Goal: Complete application form

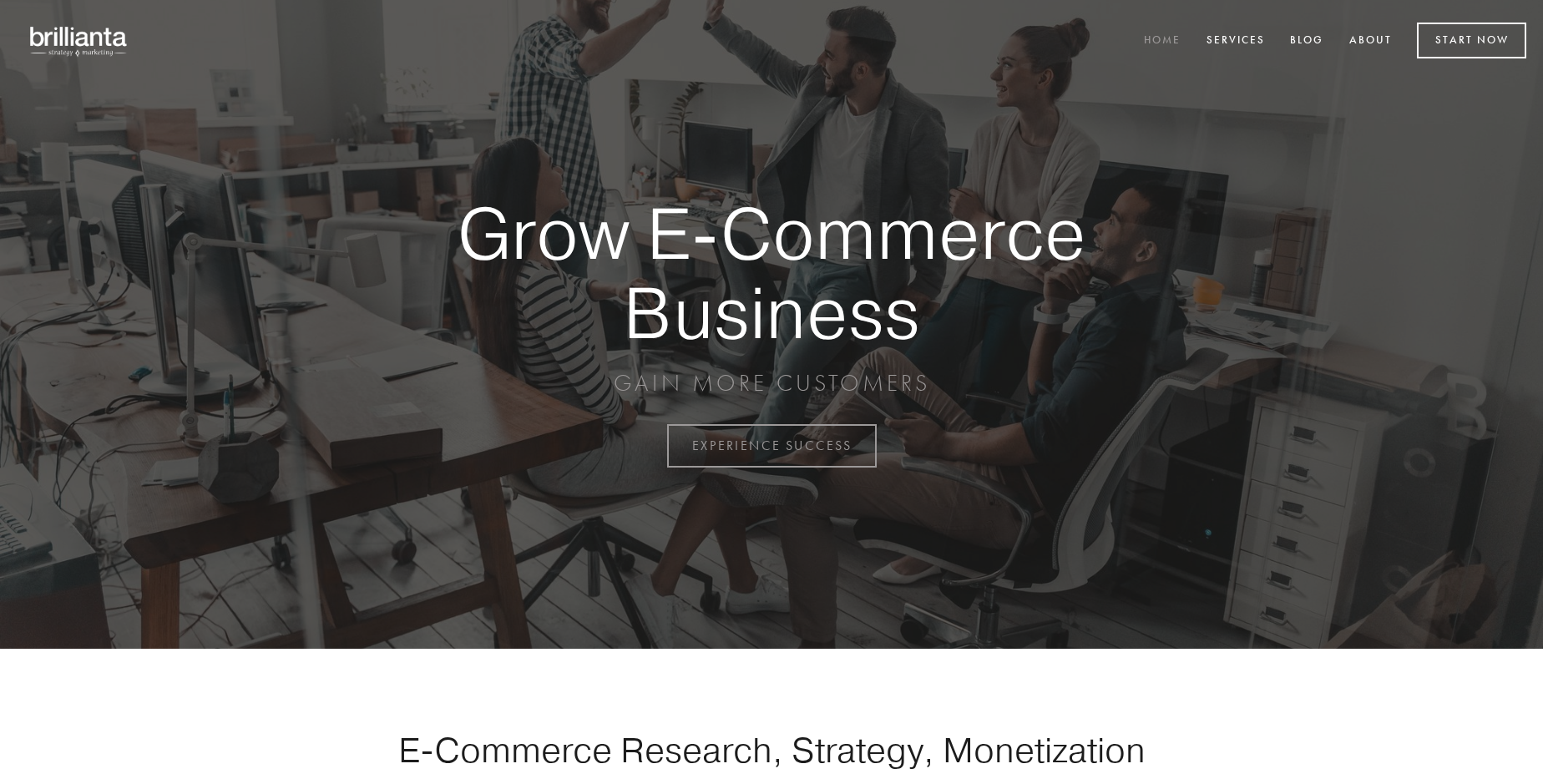
scroll to position [4377, 0]
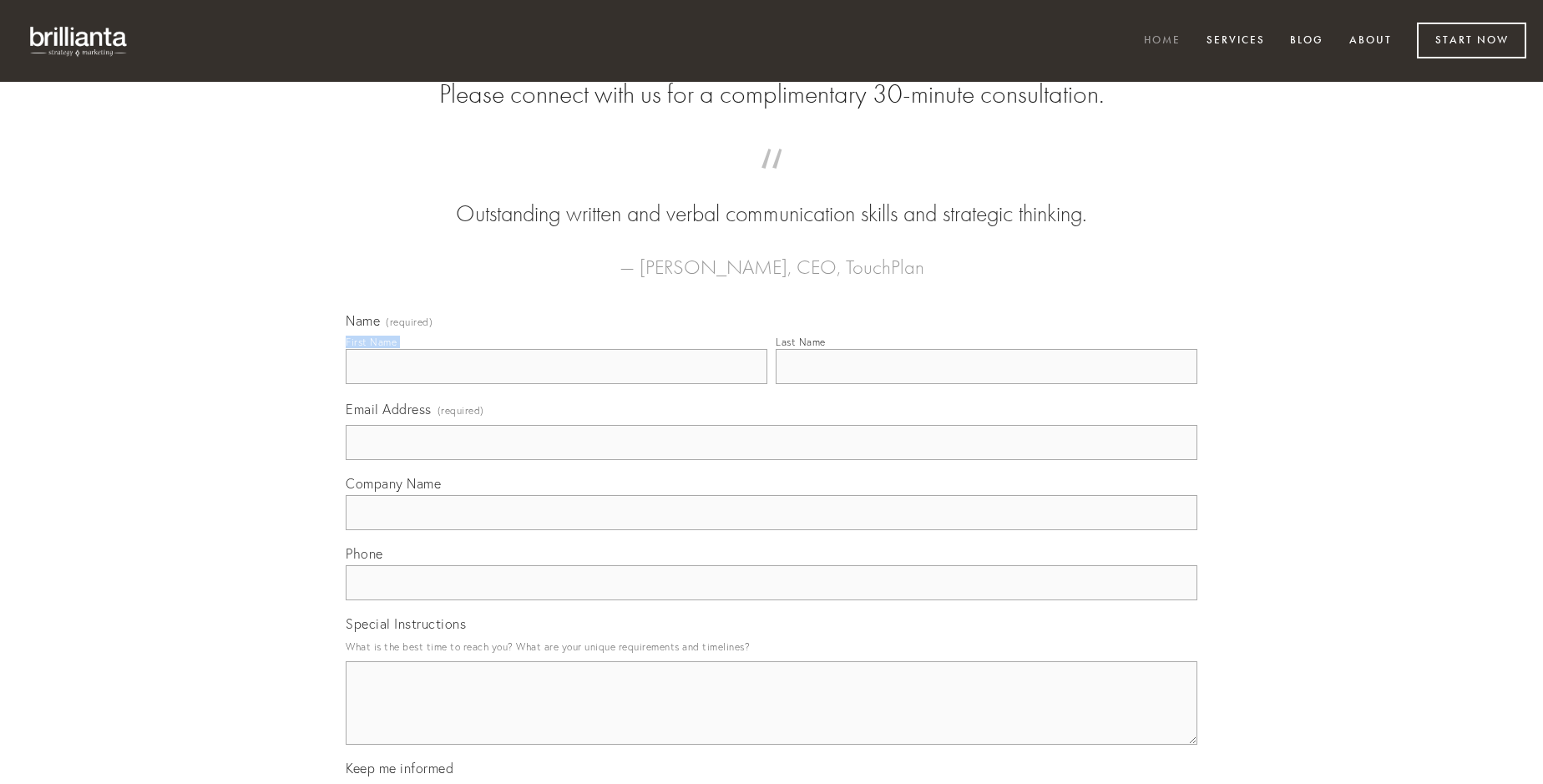
type input "[PERSON_NAME]"
click at [987, 384] on input "Last Name" at bounding box center [987, 366] width 422 height 35
type input "[PERSON_NAME]"
click at [772, 460] on input "Email Address (required)" at bounding box center [772, 442] width 852 height 35
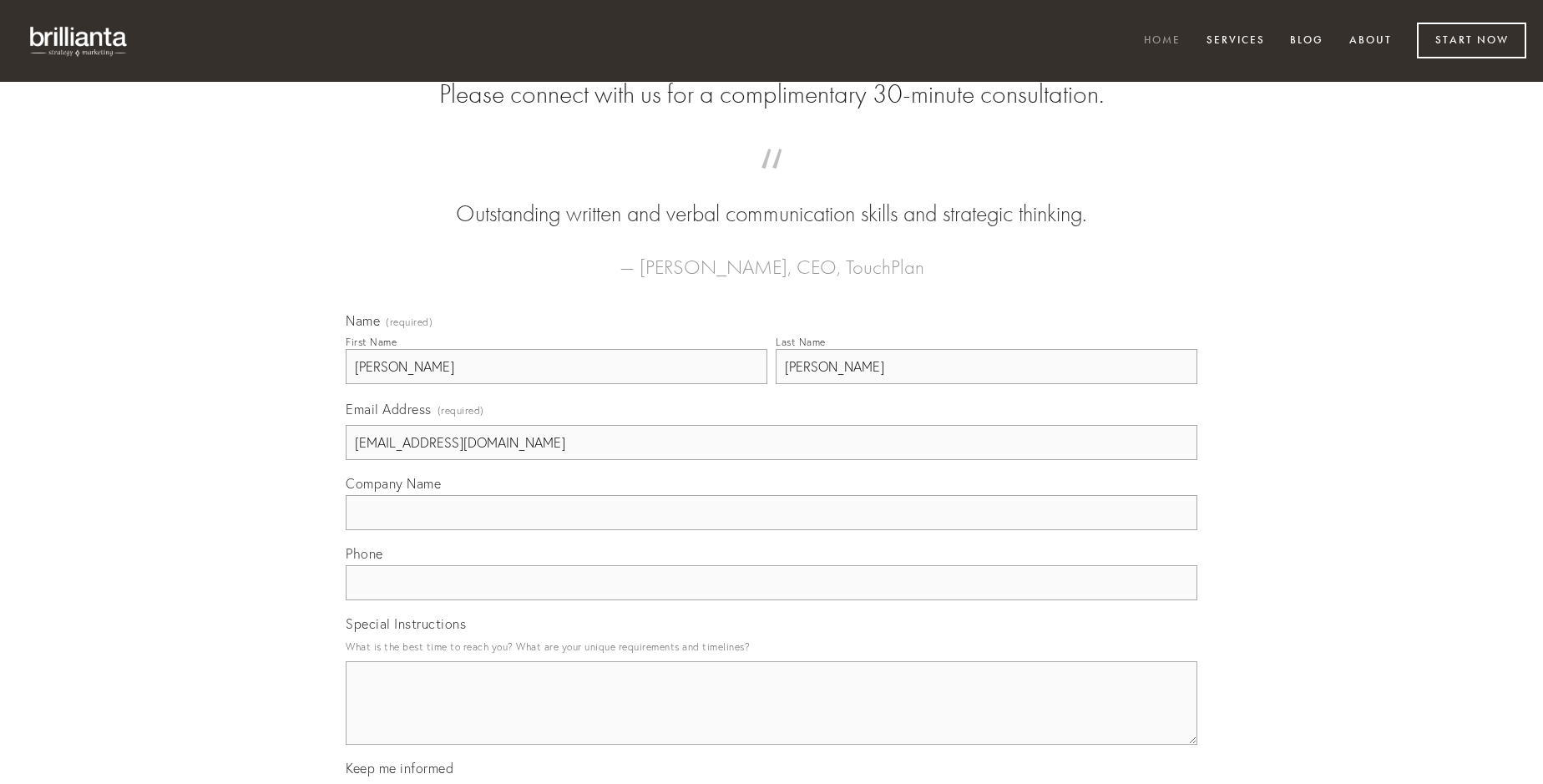
type input "[EMAIL_ADDRESS][DOMAIN_NAME]"
click at [772, 530] on input "Company Name" at bounding box center [772, 512] width 852 height 35
type input "trepide"
click at [772, 600] on input "text" at bounding box center [772, 582] width 852 height 35
click at [772, 718] on textarea "Special Instructions" at bounding box center [772, 703] width 852 height 84
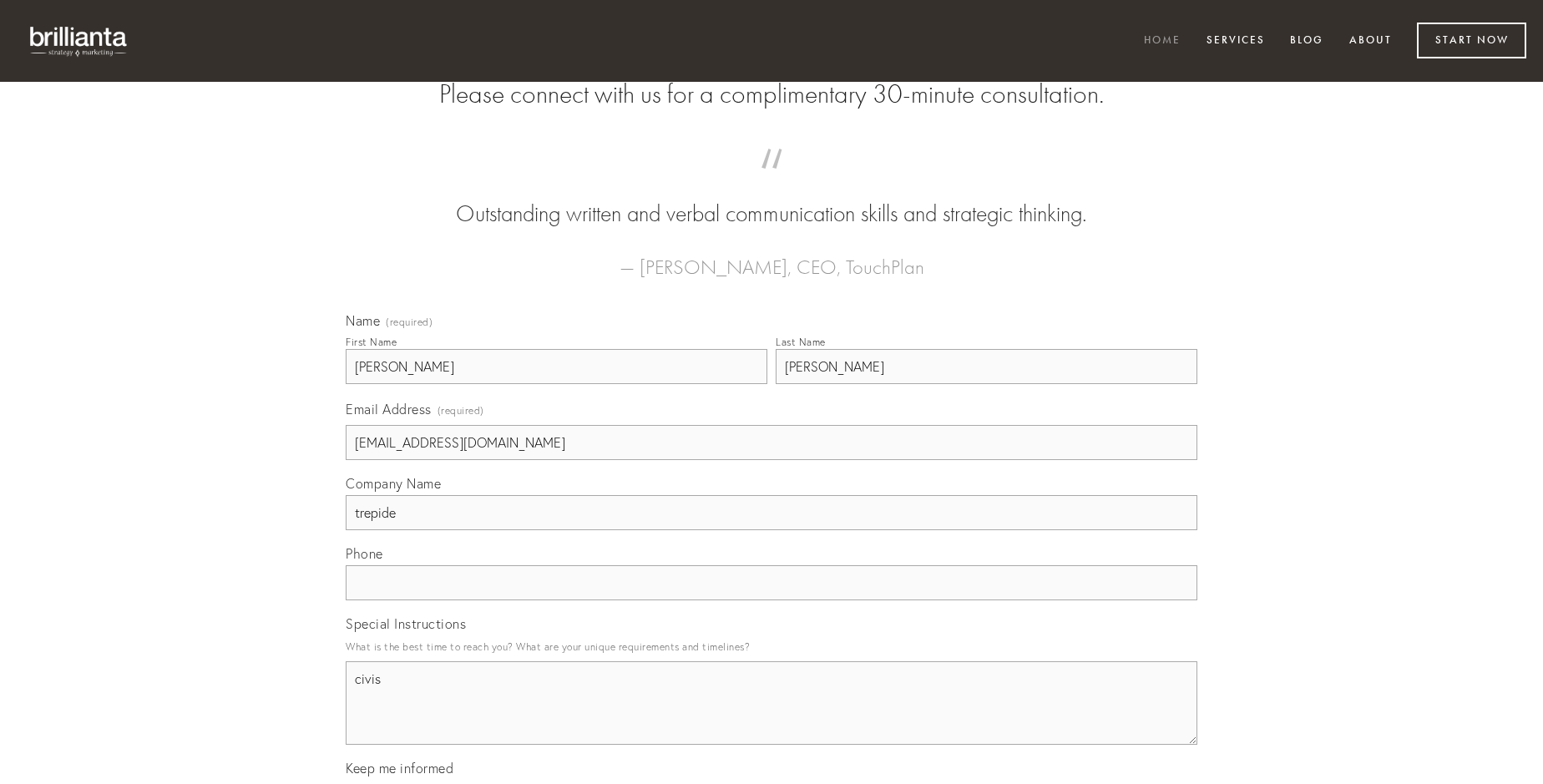
type textarea "civis"
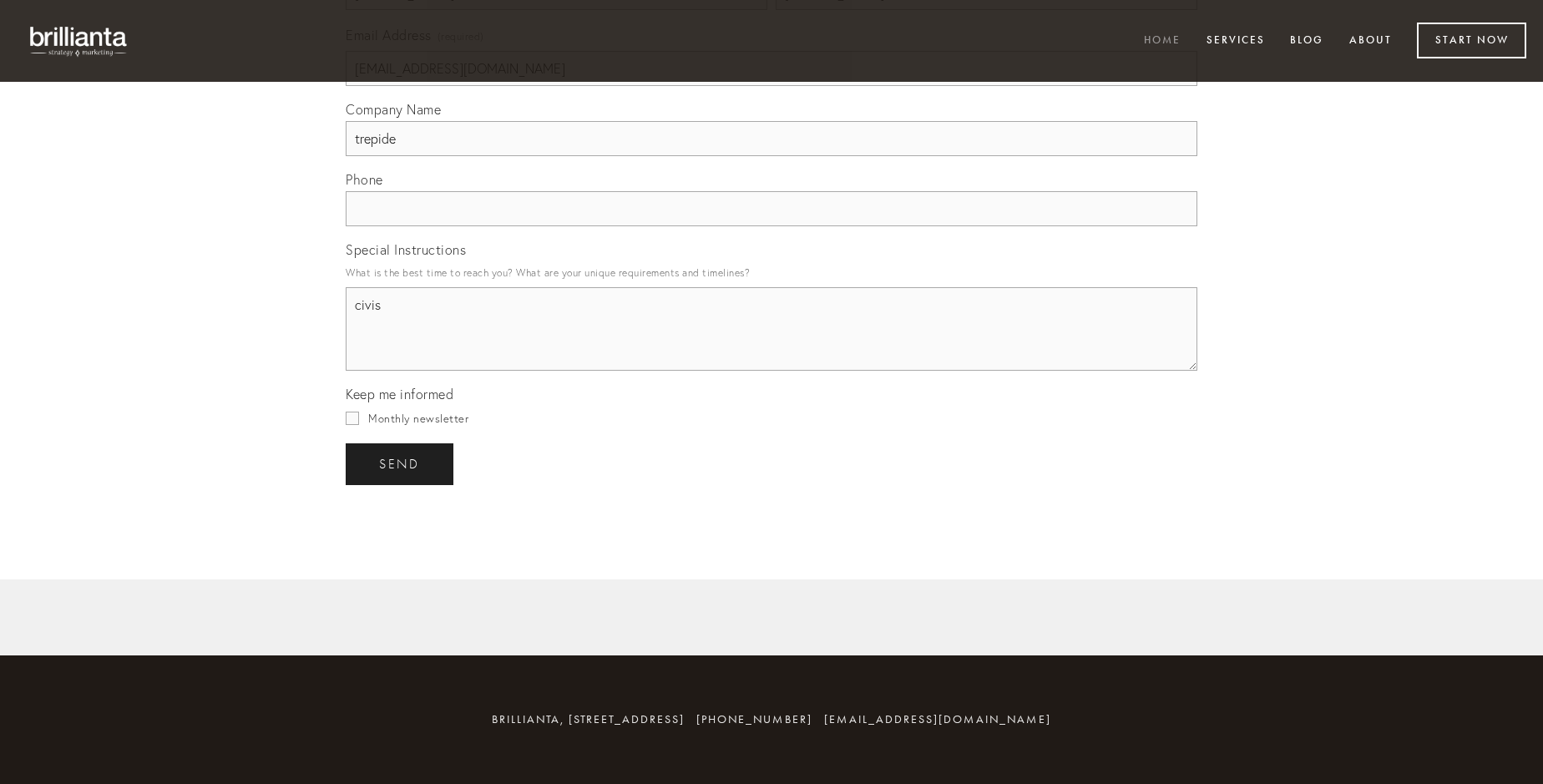
click at [401, 464] on span "send" at bounding box center [399, 464] width 41 height 15
